Goal: Information Seeking & Learning: Learn about a topic

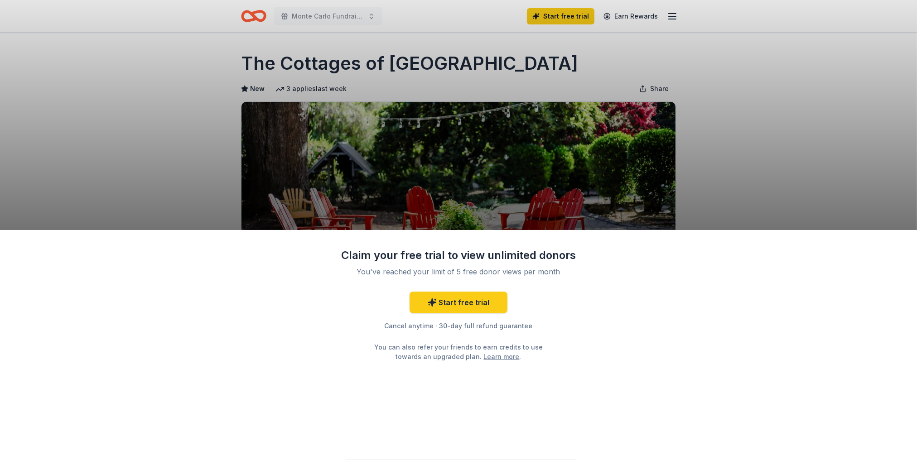
drag, startPoint x: 239, startPoint y: 63, endPoint x: 448, endPoint y: 61, distance: 209.3
click at [446, 61] on div "Claim your free trial to view unlimited donors You've reached your limit of 5 f…" at bounding box center [458, 230] width 917 height 460
click at [303, 16] on div "Claim your free trial to view unlimited donors You've reached your limit of 5 f…" at bounding box center [458, 230] width 917 height 460
click at [255, 14] on div "Claim your free trial to view unlimited donors You've reached your limit of 5 f…" at bounding box center [458, 230] width 917 height 460
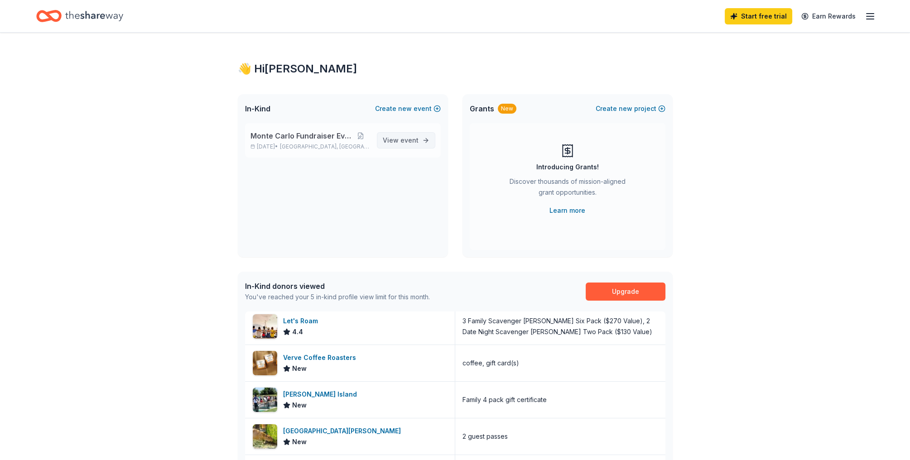
click at [406, 134] on link "View event" at bounding box center [406, 140] width 58 height 16
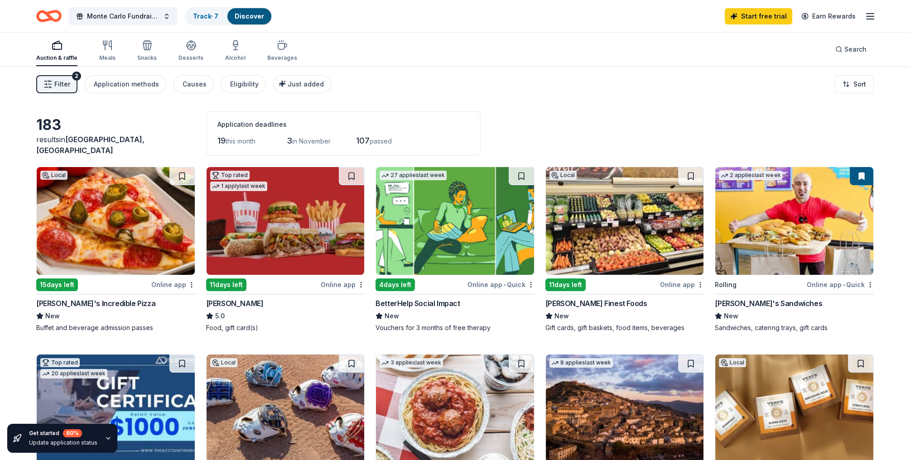
click at [56, 57] on div "Auction & raffle" at bounding box center [56, 57] width 41 height 7
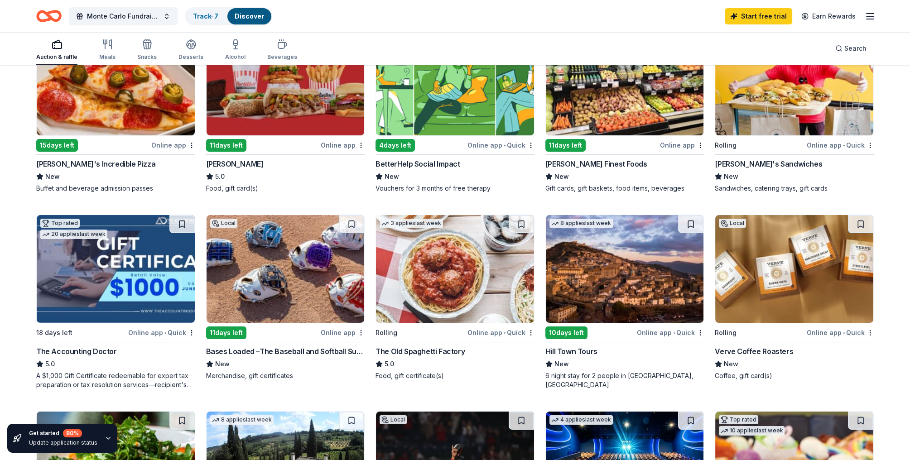
scroll to position [181, 0]
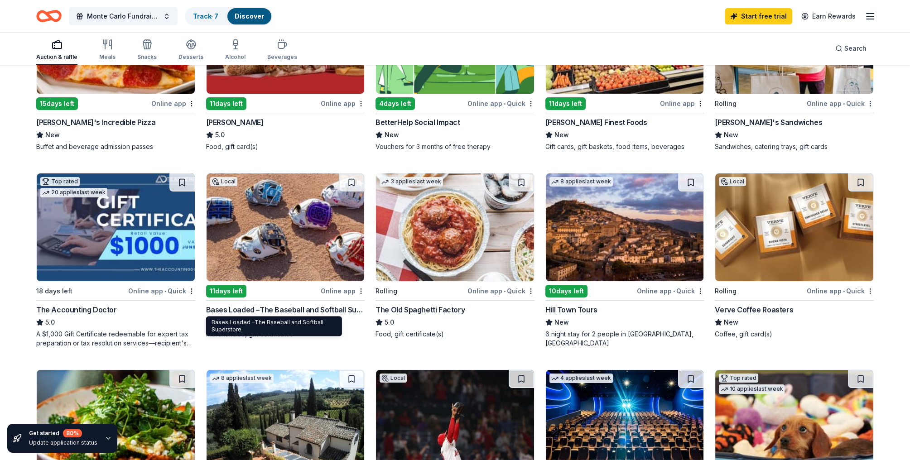
click at [273, 310] on div "Bases Loaded –The Baseball and Softball Superstore" at bounding box center [285, 309] width 159 height 11
